Goal: Transaction & Acquisition: Book appointment/travel/reservation

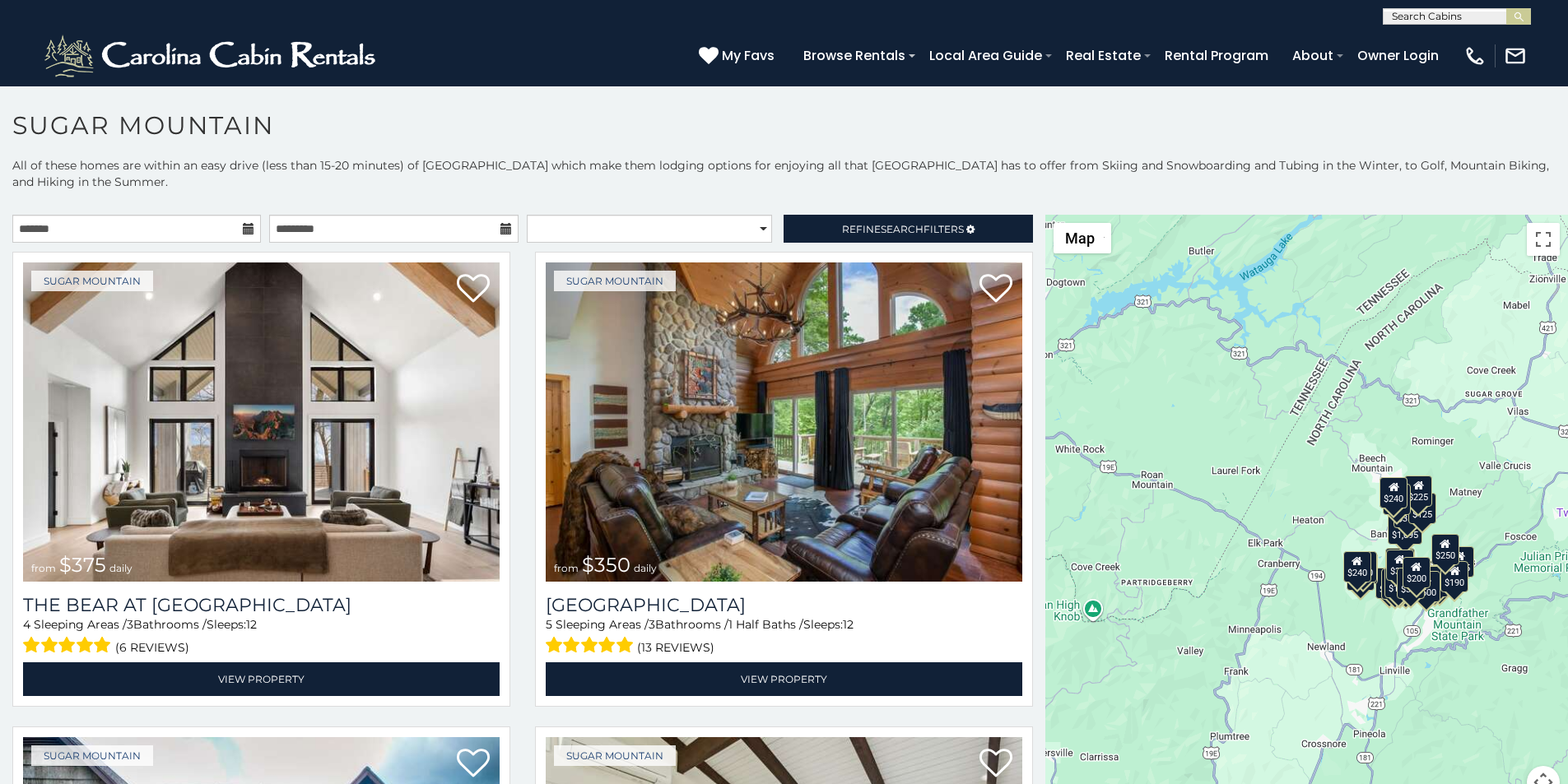
click at [1045, 777] on div "$375 $350 $350 $200 $375 $195 $265 $175 $190 $155 $290 $175 $345 $1,095 $195 $2…" at bounding box center [1307, 516] width 523 height 604
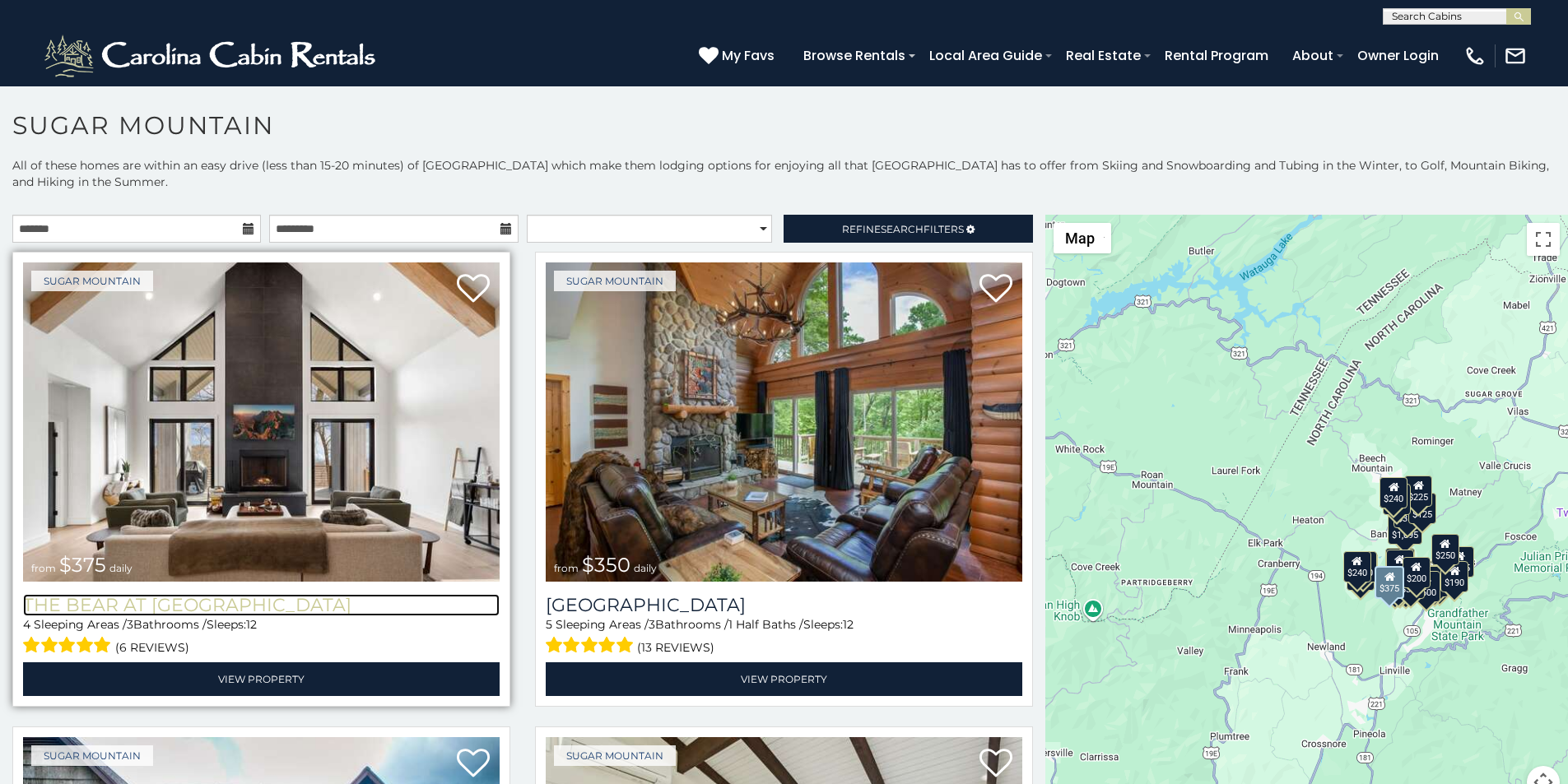
click at [70, 593] on h3 "The Bear At [GEOGRAPHIC_DATA]" at bounding box center [261, 605] width 476 height 22
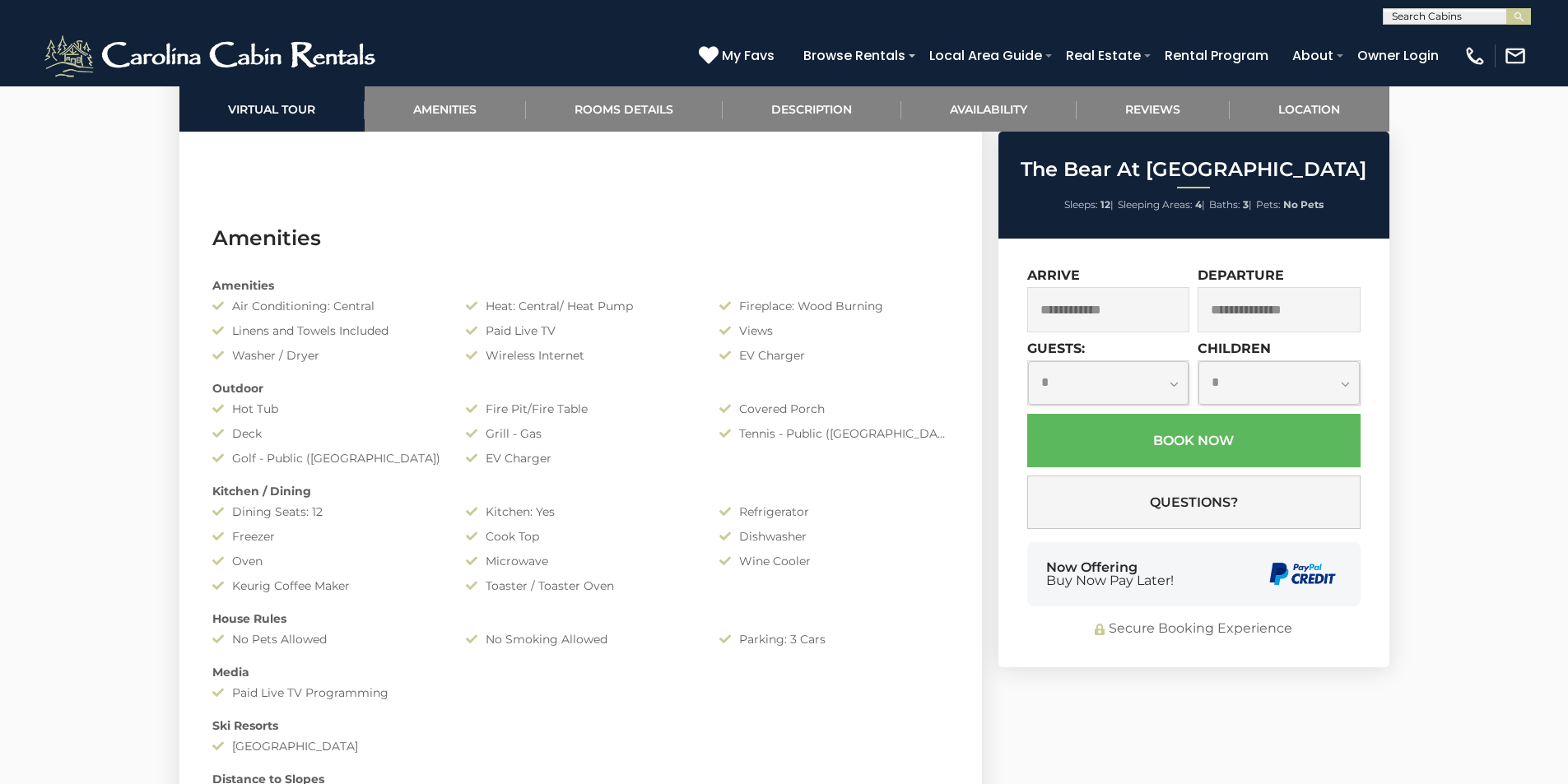
scroll to position [1233, 0]
click at [1043, 616] on div "**********" at bounding box center [1194, 452] width 391 height 429
click at [1043, 650] on div "**********" at bounding box center [1194, 452] width 391 height 429
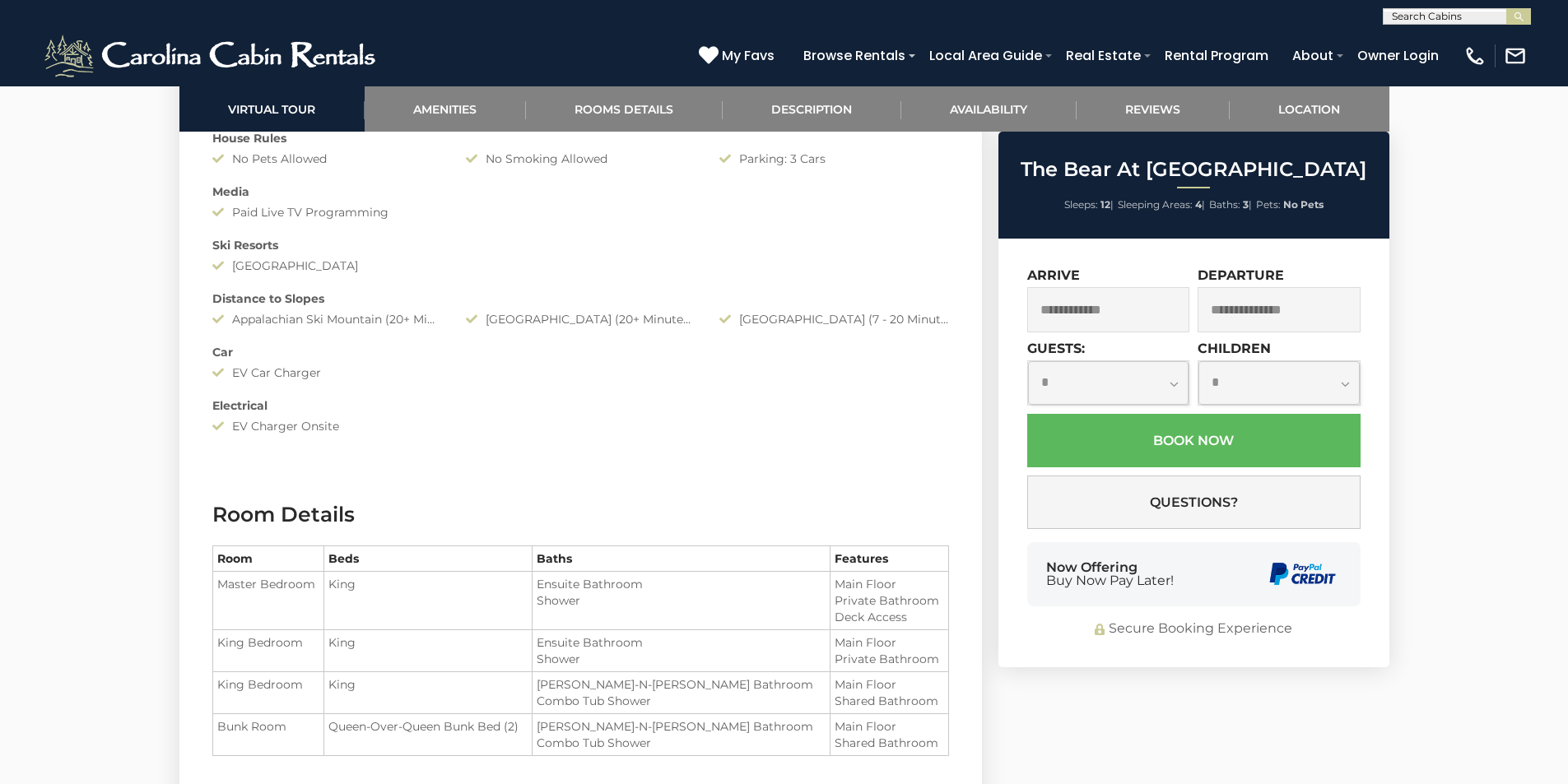
scroll to position [1781, 0]
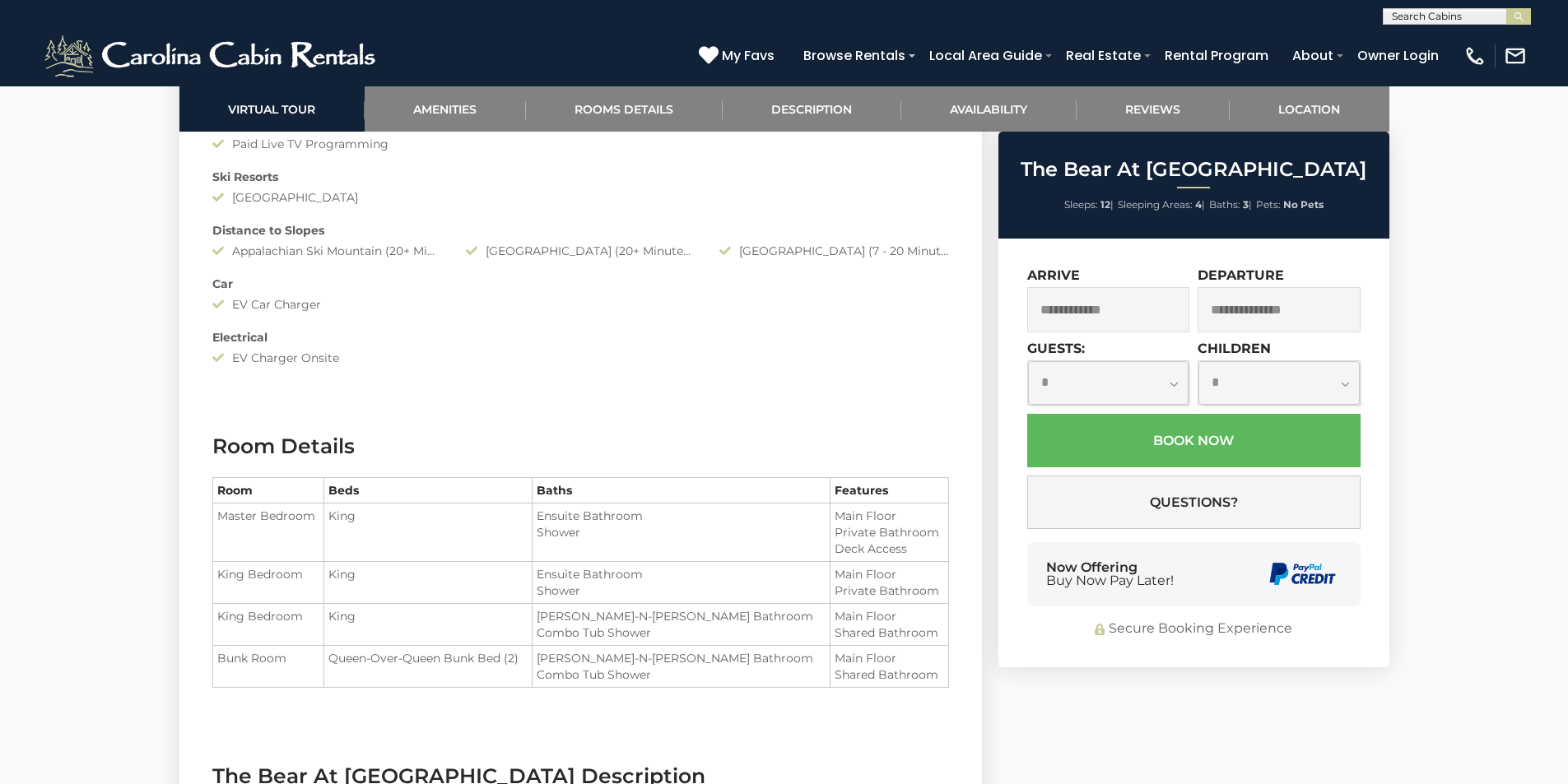
click at [1231, 621] on div "Secure Booking Experience" at bounding box center [1194, 629] width 333 height 19
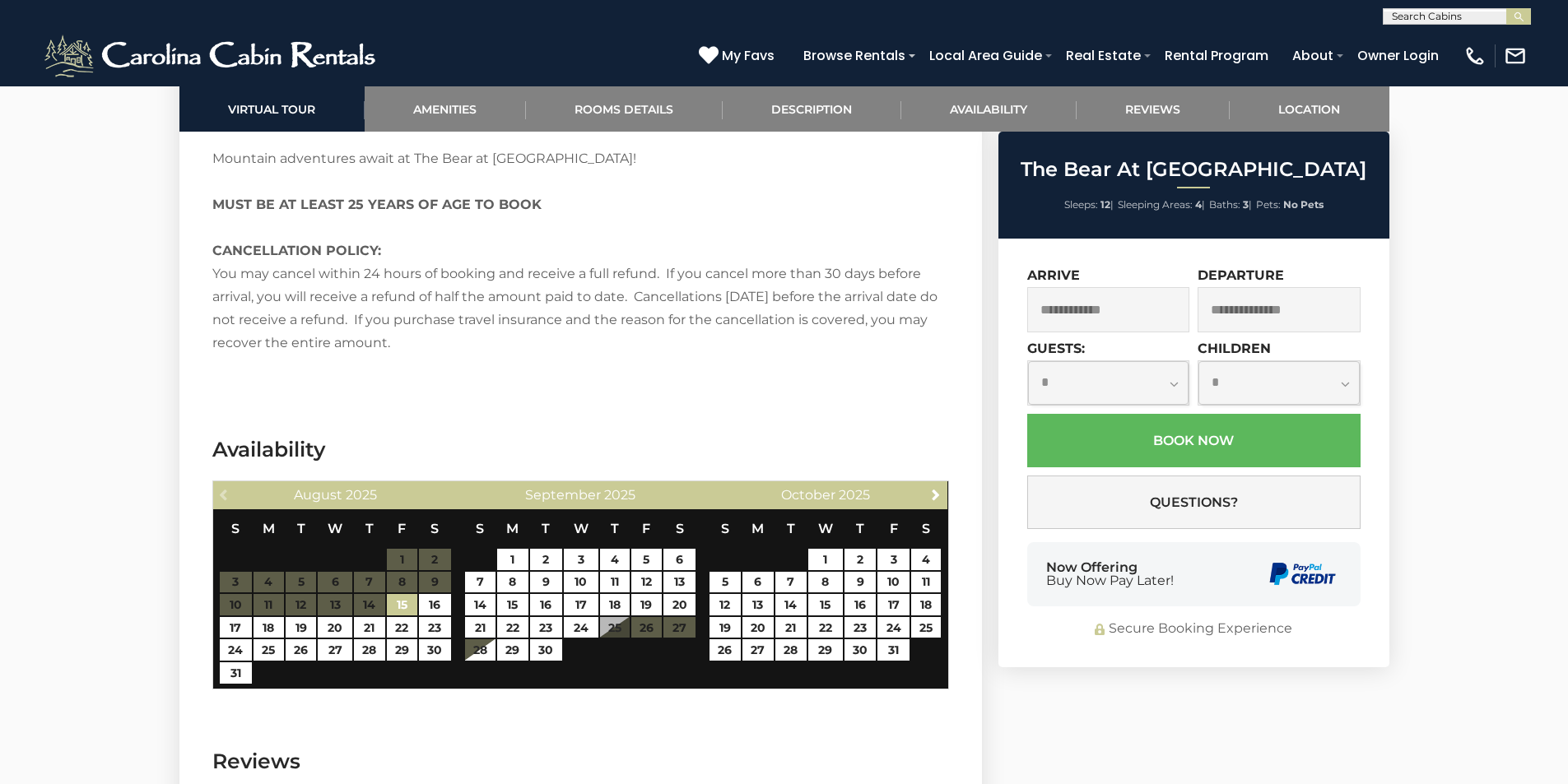
scroll to position [3396, 0]
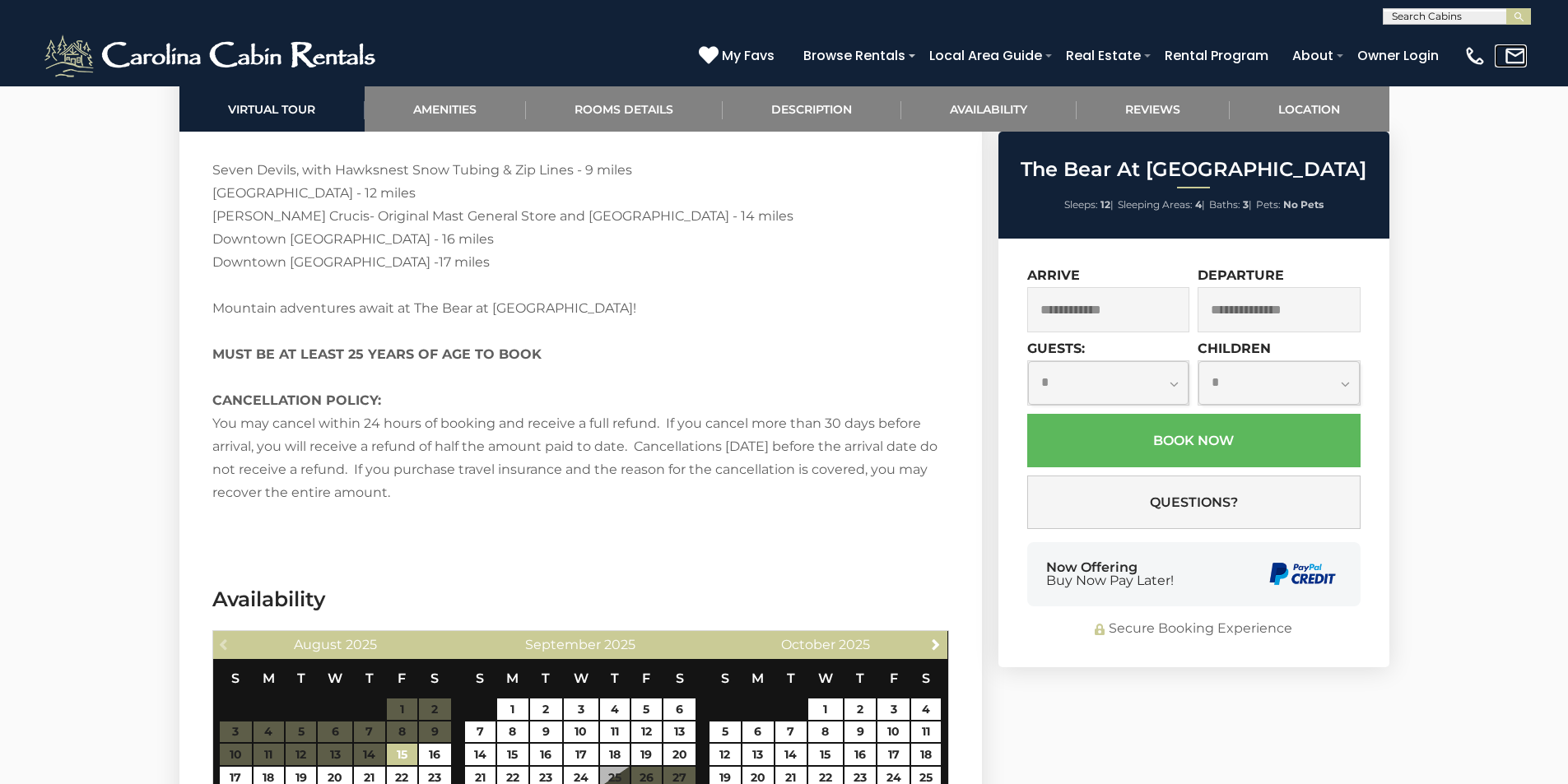
click at [1517, 57] on link at bounding box center [1510, 56] width 32 height 23
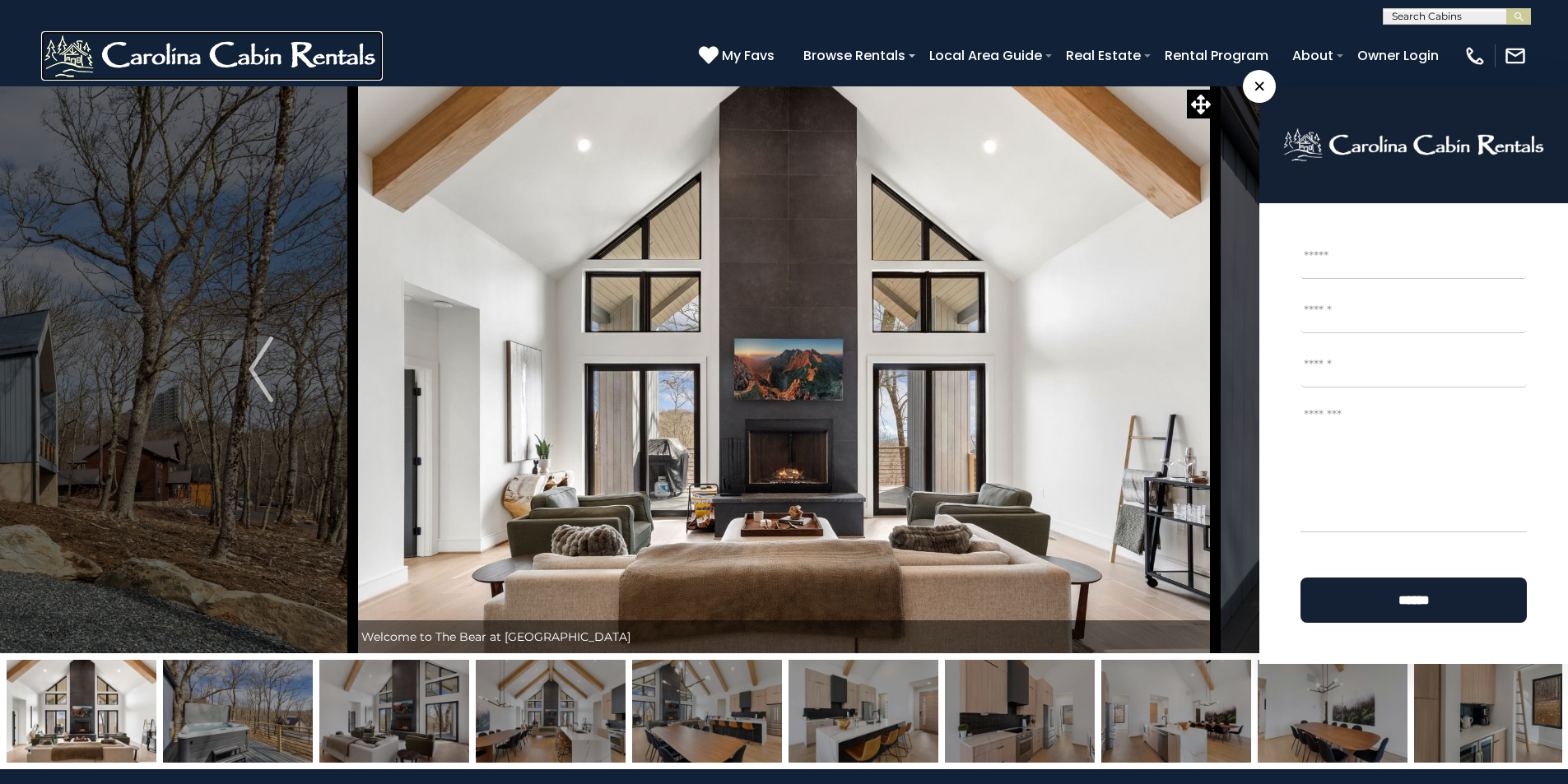
click at [58, 55] on img at bounding box center [211, 56] width 342 height 49
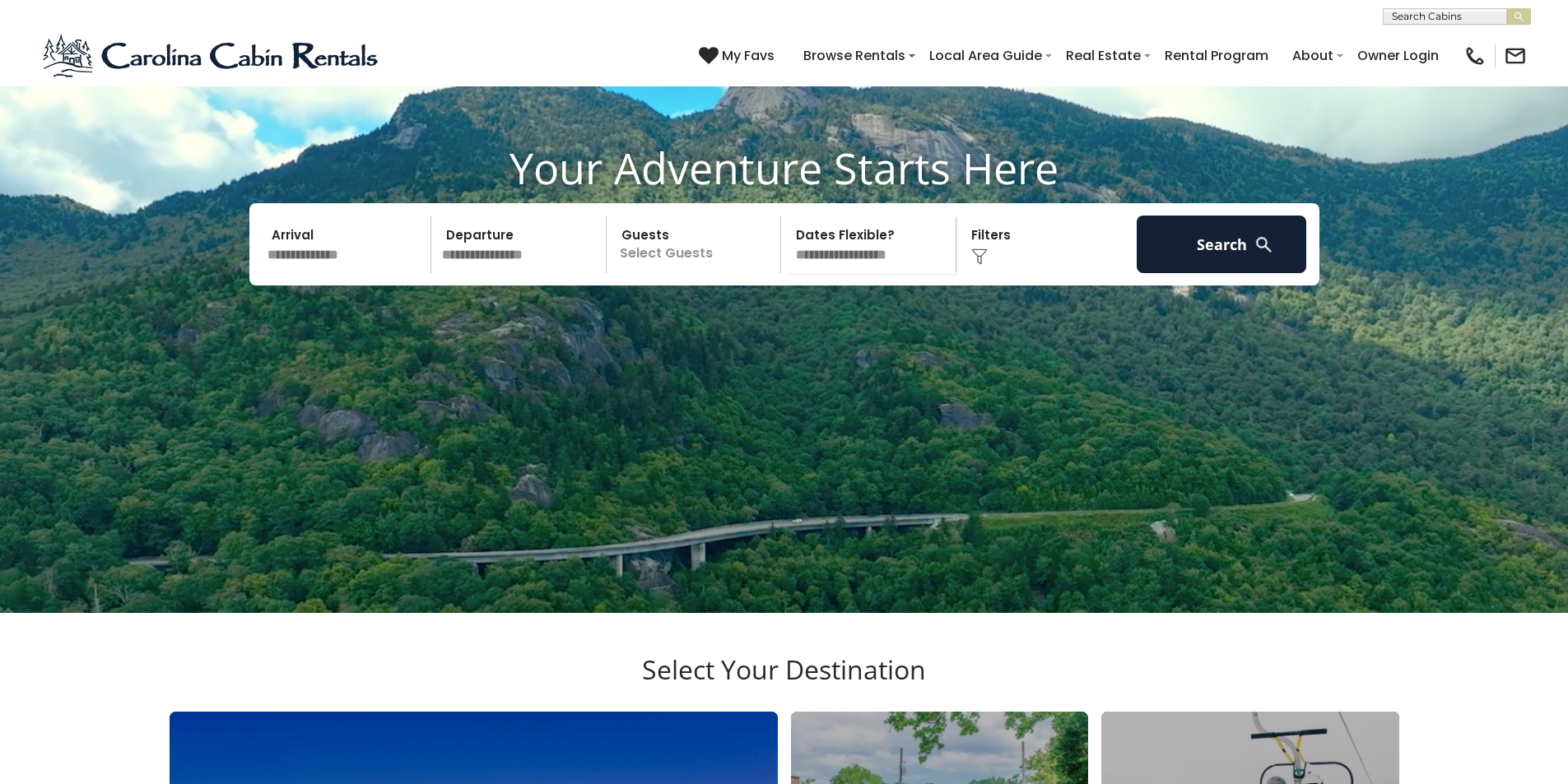
scroll to position [206, 0]
